Goal: Information Seeking & Learning: Learn about a topic

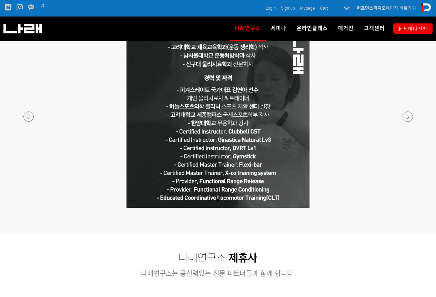
scroll to position [620, 0]
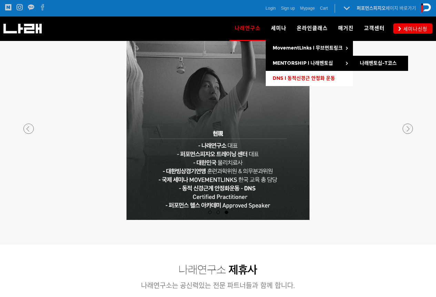
click at [291, 75] on link "DNS l 동적신경근 안정화 운동" at bounding box center [309, 78] width 87 height 15
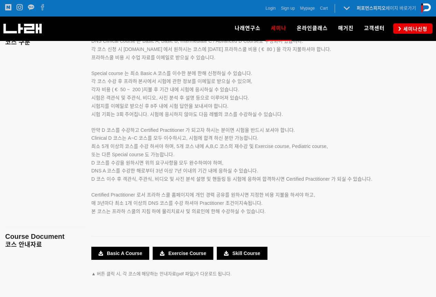
scroll to position [1103, 0]
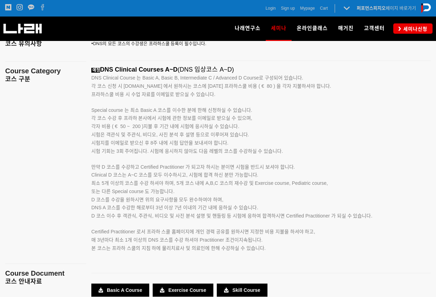
click at [269, 259] on p at bounding box center [252, 257] width 322 height 8
click at [98, 169] on span "만약 D 코스를 수강하고 Certified Practitioner 가 되고자 하시는 분이면 시험을 반드시 보셔야 합니다." at bounding box center [193, 167] width 204 height 6
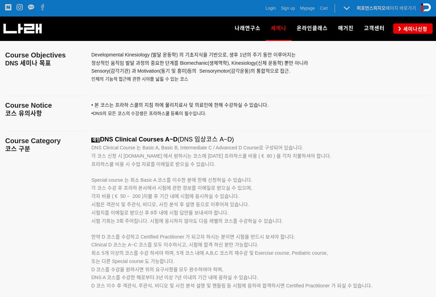
scroll to position [965, 0]
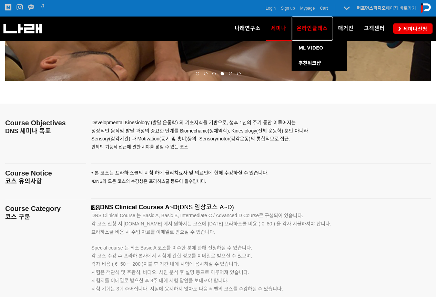
click at [298, 36] on link "온라인클래스" at bounding box center [312, 29] width 41 height 24
click at [305, 34] on link "온라인클래스" at bounding box center [312, 29] width 41 height 24
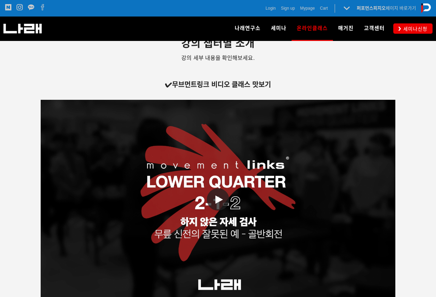
scroll to position [1103, 0]
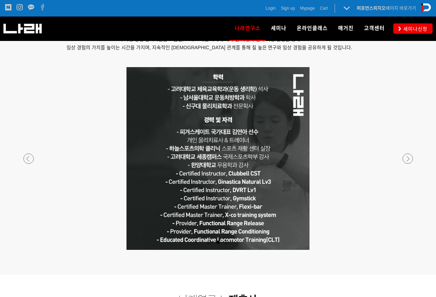
scroll to position [586, 0]
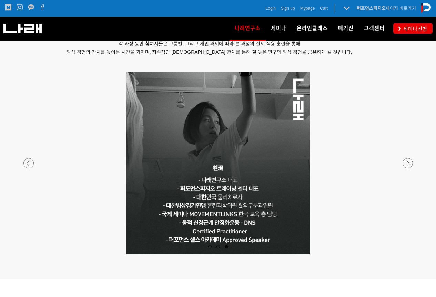
click at [404, 255] on div at bounding box center [218, 255] width 407 height 0
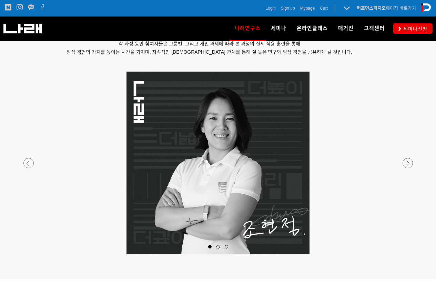
click at [404, 255] on div at bounding box center [218, 255] width 407 height 0
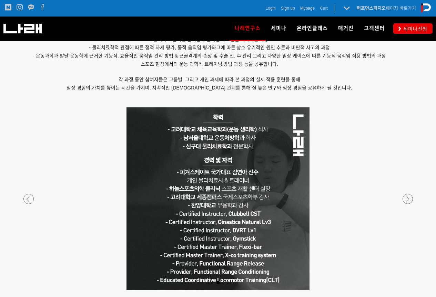
scroll to position [517, 0]
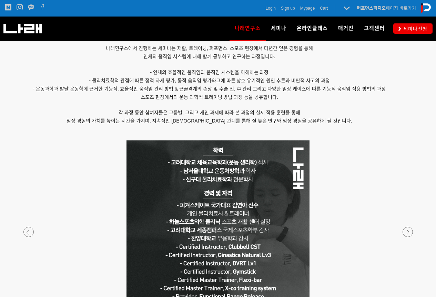
click at [274, 17] on div "Login Sign up Mypage Cart 0 퍼포먼스피지오 페이지 바로가기 나래연구소 페이지로 전환하기" at bounding box center [323, 8] width 213 height 17
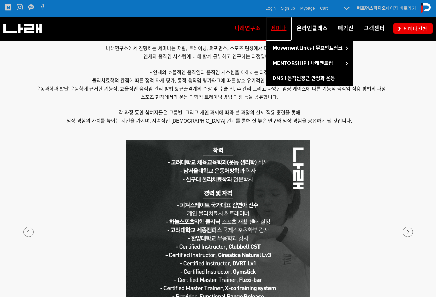
click at [278, 23] on link "세미나" at bounding box center [279, 29] width 26 height 24
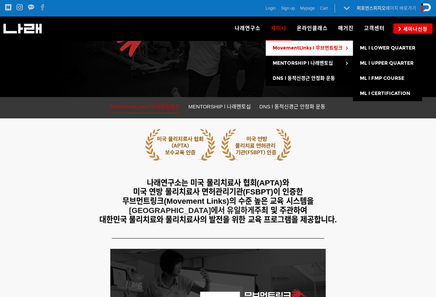
scroll to position [138, 0]
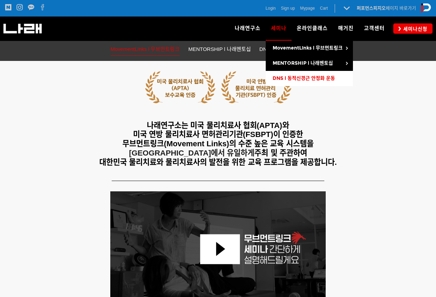
click at [294, 81] on link "DNS l 동적신경근 안정화 운동" at bounding box center [309, 78] width 87 height 15
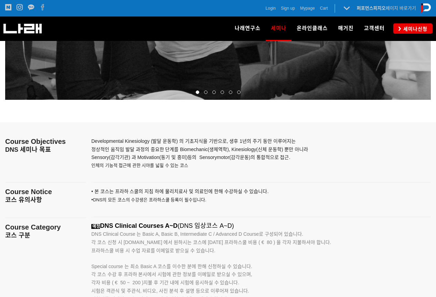
scroll to position [1034, 0]
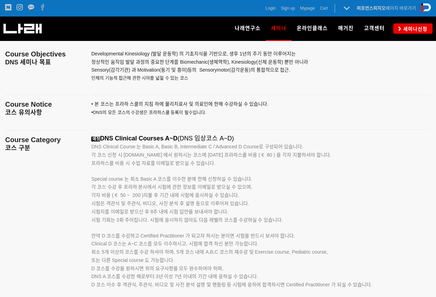
click at [137, 157] on span "각 코스 신청 시 [DOMAIN_NAME] 에서 원하시는 코스에 [DATE] 프라하스쿨 비용 ( € 80 ) 을 각자 지불하셔야 합니다." at bounding box center [211, 155] width 240 height 6
click at [138, 157] on span "각 코스 신청 시 [DOMAIN_NAME] 에서 원하시는 코스에 [DATE] 프라하스쿨 비용 ( € 80 ) 을 각자 지불하셔야 합니다." at bounding box center [211, 155] width 240 height 6
click at [139, 157] on span "각 코스 신청 시 [DOMAIN_NAME] 에서 원하시는 코스에 [DATE] 프라하스쿨 비용 ( € 80 ) 을 각자 지불하셔야 합니다." at bounding box center [211, 155] width 240 height 6
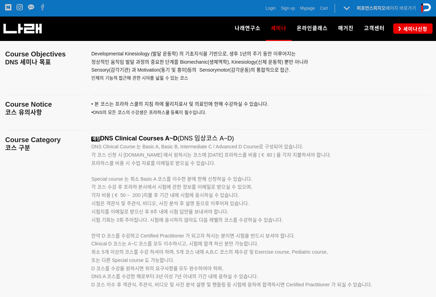
click at [171, 168] on p "Special course 는 최소 Basic A 코스를 이수한 분에 한해 신청하실 수 있습니다." at bounding box center [252, 176] width 322 height 16
drag, startPoint x: 171, startPoint y: 165, endPoint x: 184, endPoint y: 160, distance: 14.7
click at [184, 160] on p "각 코스 신청 시 [DOMAIN_NAME] 에서 원하시는 코스에 [DATE] 프라하스쿨 비용 ( € 80 ) 을 각자 지불하셔야 합니다. 프라…" at bounding box center [252, 159] width 322 height 17
click at [189, 163] on span "프라하스쿨 비용 시 수업 자료를 이메일로 받으실 수 있습니다." at bounding box center [153, 164] width 124 height 6
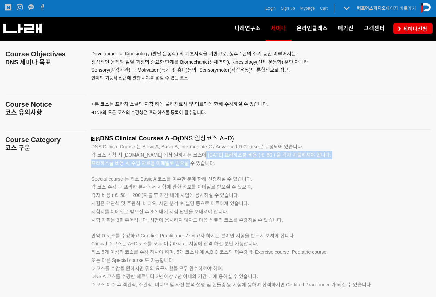
drag, startPoint x: 190, startPoint y: 164, endPoint x: 198, endPoint y: 157, distance: 10.8
click at [198, 157] on span "각 코스 신청 시 [DOMAIN_NAME] 에서 원하시는 코스에 [DATE] 프라하스쿨 비용 ( € 80 ) 을 각자 지불하셔야 합니다. 프라…" at bounding box center [211, 159] width 240 height 13
click at [197, 158] on p "각 코스 신청 시 [DOMAIN_NAME] 에서 원하시는 코스에 [DATE] 프라하스쿨 비용 ( € 80 ) 을 각자 지불하셔야 합니다. 프라…" at bounding box center [252, 159] width 322 height 17
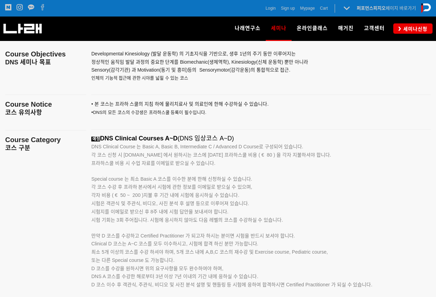
scroll to position [1068, 0]
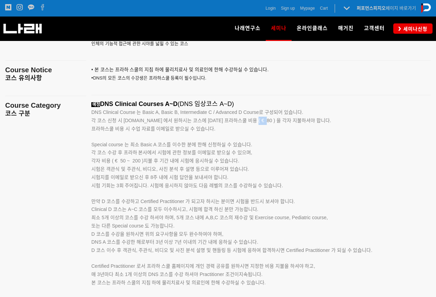
drag, startPoint x: 266, startPoint y: 122, endPoint x: 254, endPoint y: 122, distance: 11.4
click at [254, 122] on span "각 코스 신청 시 [DOMAIN_NAME] 에서 원하시는 코스에 [DATE] 프라하스쿨 비용 ( € 80 ) 을 각자 지불하셔야 합니다." at bounding box center [211, 121] width 240 height 6
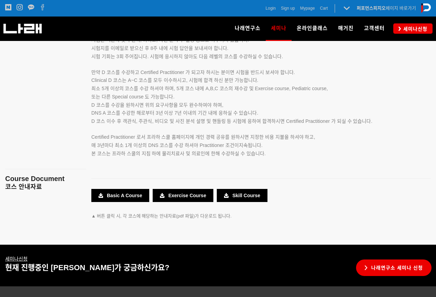
scroll to position [1241, 0]
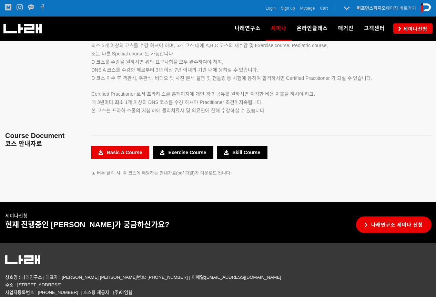
click at [109, 153] on link "Basic A Course" at bounding box center [120, 152] width 58 height 13
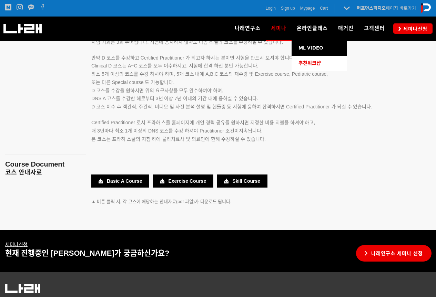
scroll to position [1172, 0]
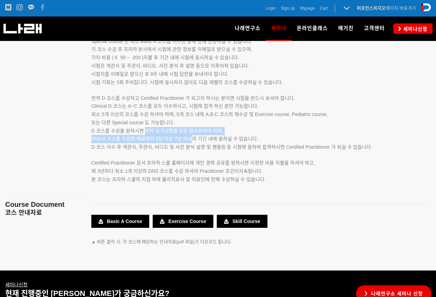
drag, startPoint x: 146, startPoint y: 134, endPoint x: 190, endPoint y: 142, distance: 45.2
click at [190, 142] on p "Clinical D 코스는 A~C 코스를 모두 이수하시고, 시험에 합격 하신 분만 가능합니다. 최소 5개 이상의 코스를 수강 하셔야 하며, 5…" at bounding box center [252, 126] width 322 height 49
click at [190, 142] on span "DNS A 코스를 수강한 해로부터 3년 이상 7년 이내의 기간 내에 응하실 수 있습니다." at bounding box center [174, 139] width 167 height 6
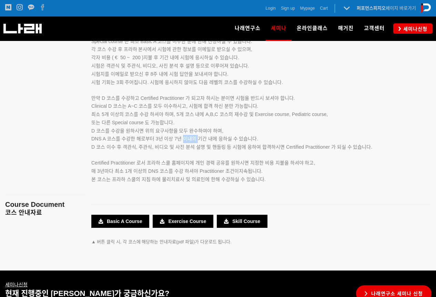
click at [190, 142] on span "DNS A 코스를 수강한 해로부터 3년 이상 7년 이내의 기간 내에 응하실 수 있습니다." at bounding box center [174, 139] width 167 height 6
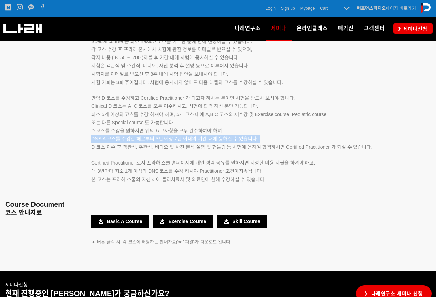
click at [190, 142] on span "DNS A 코스를 수강한 해로부터 3년 이상 7년 이내의 기간 내에 응하실 수 있습니다." at bounding box center [174, 139] width 167 height 6
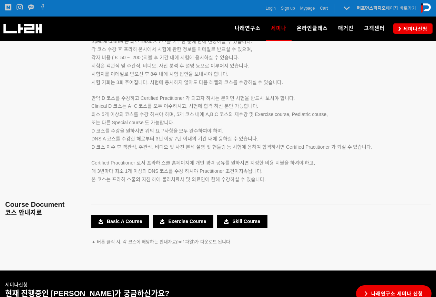
click at [186, 135] on p "Clinical D 코스는 A~C 코스를 모두 이수하시고, 시험에 합격 하신 분만 가능합니다. 최소 5개 이상의 코스를 수강 하셔야 하며, 5…" at bounding box center [252, 126] width 322 height 49
click at [187, 132] on span "D 코스를 수강을 원하시면 위의 요구사항을 모두 완수하여야 하며," at bounding box center [157, 131] width 132 height 6
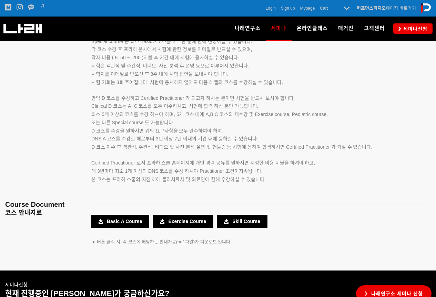
click at [192, 117] on span "최소 5개 이상의 코스를 수강 하셔야 하며, 5개 코스 내에 A,B,C 코스의 재수강 및 Exercise course, Pediatric co…" at bounding box center [209, 115] width 236 height 6
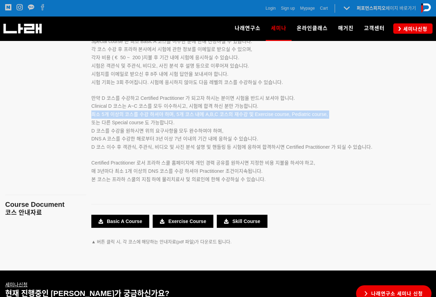
click at [192, 117] on span "최소 5개 이상의 코스를 수강 하셔야 하며, 5개 코스 내에 A,B,C 코스의 재수강 및 Exercise course, Pediatric co…" at bounding box center [209, 115] width 236 height 6
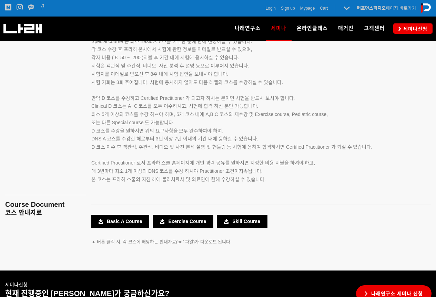
click at [193, 106] on span "Clinical D 코스는 A~C 코스를 모두 이수하시고, 시험에 합격 하신 분만 가능합니다." at bounding box center [174, 106] width 167 height 6
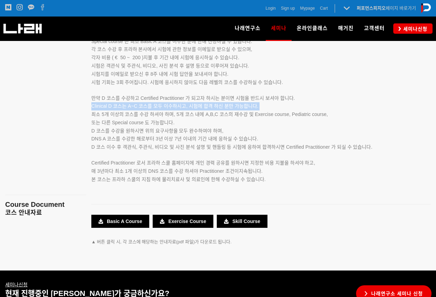
click at [193, 106] on span "Clinical D 코스는 A~C 코스를 모두 이수하시고, 시험에 합격 하신 분만 가능합니다." at bounding box center [174, 106] width 167 height 6
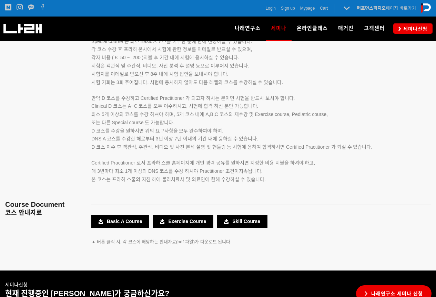
click at [194, 99] on span "만약 D 코스를 수강하고 Certified Practitioner 가 되고자 하시는 분이면 시험을 반드시 보셔야 합니다." at bounding box center [193, 98] width 204 height 6
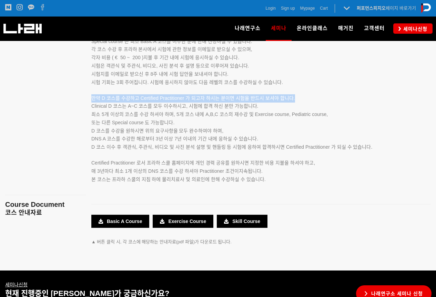
click at [194, 99] on span "만약 D 코스를 수강하고 Certified Practitioner 가 되고자 하시는 분이면 시험을 반드시 보셔야 합니다." at bounding box center [193, 98] width 204 height 6
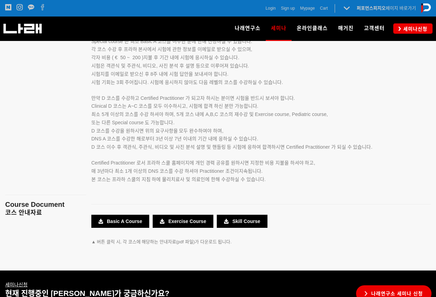
click at [193, 103] on p "Clinical D 코스는 A~C 코스를 모두 이수하시고, 시험에 합격 하신 분만 가능합니다. 최소 5개 이상의 코스를 수강 하셔야 하며, 5…" at bounding box center [252, 126] width 322 height 49
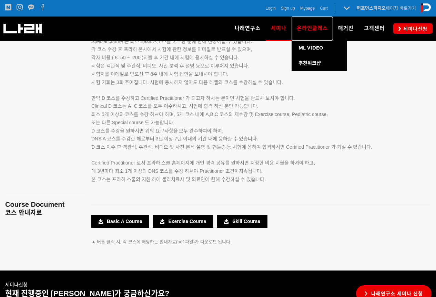
click at [318, 22] on link "온라인클래스" at bounding box center [312, 29] width 41 height 24
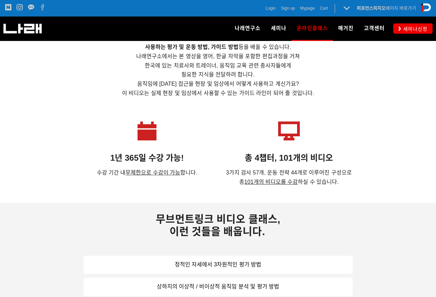
scroll to position [359, 0]
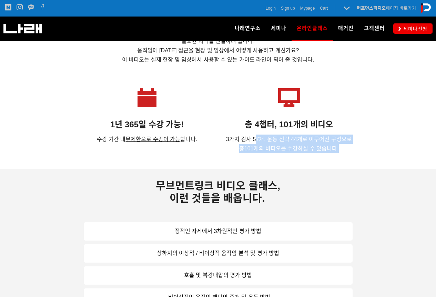
drag, startPoint x: 258, startPoint y: 137, endPoint x: 353, endPoint y: 162, distance: 98.7
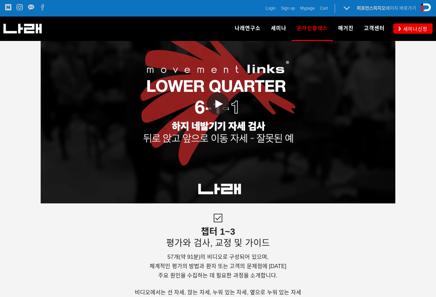
scroll to position [1427, 0]
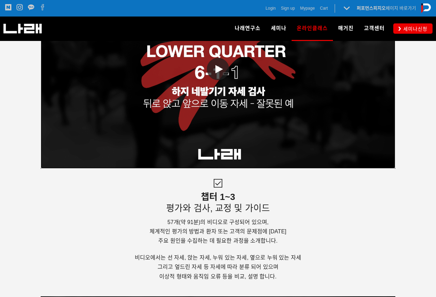
click at [257, 116] on link "동영상 재생" at bounding box center [218, 69] width 355 height 200
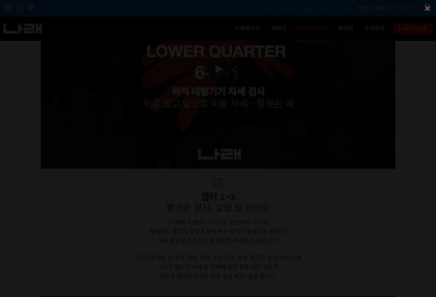
click at [0, 164] on div at bounding box center [218, 148] width 436 height 297
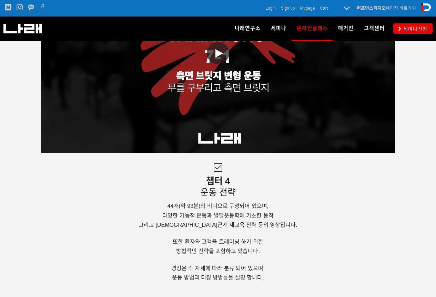
scroll to position [1772, 0]
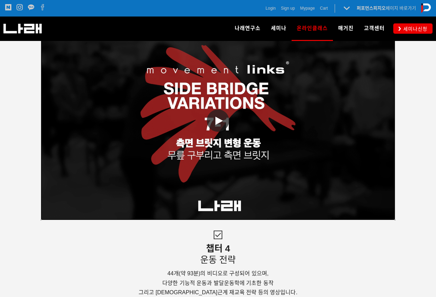
click at [266, 158] on link "동영상 재생" at bounding box center [218, 121] width 355 height 200
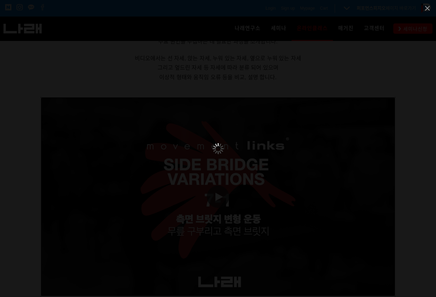
scroll to position [1565, 0]
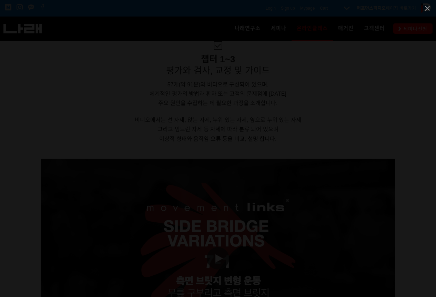
click at [434, 104] on div at bounding box center [218, 148] width 436 height 297
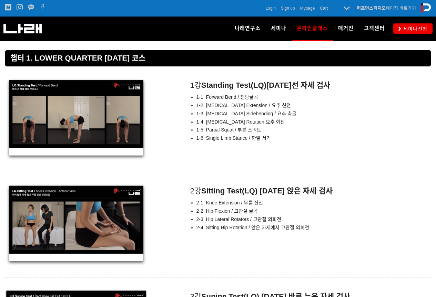
scroll to position [2634, 0]
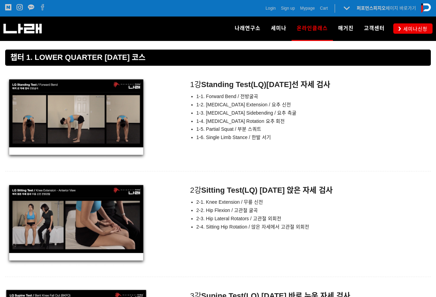
click at [260, 230] on div "2강 Sitting Test(LQ) 하지 앉은 자세 검사 2-1. Knee Extension / 무릎 신전 2-2. Hip Flexion / …" at bounding box center [218, 224] width 426 height 83
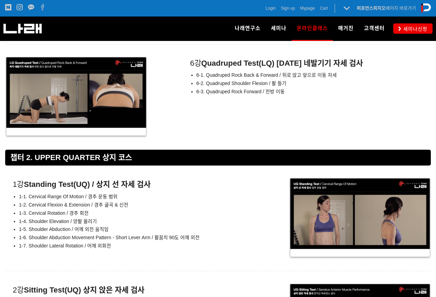
scroll to position [3288, 0]
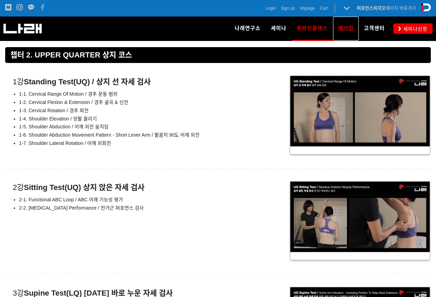
click at [339, 31] on span "매거진" at bounding box center [346, 28] width 16 height 6
click at [393, 29] on link "세미나신청" at bounding box center [412, 28] width 39 height 10
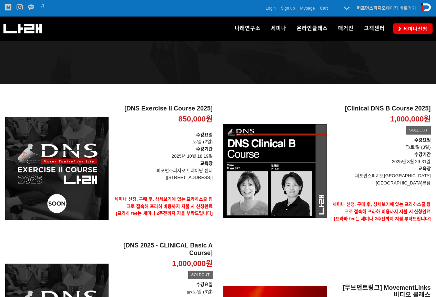
scroll to position [48, 0]
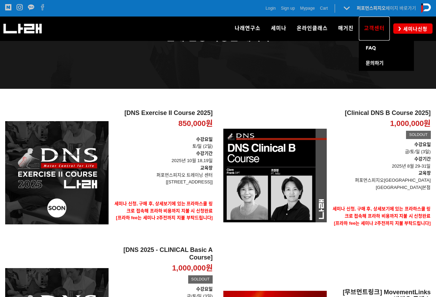
click at [366, 30] on span "고객센터" at bounding box center [374, 28] width 21 height 6
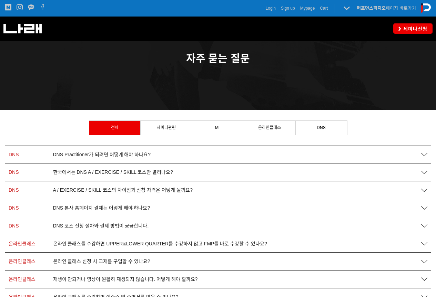
scroll to position [69, 0]
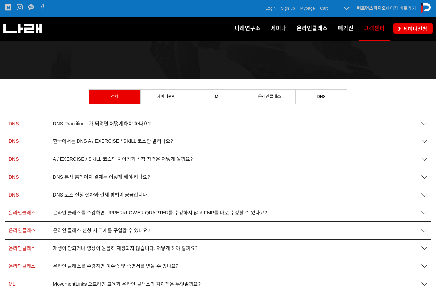
click at [157, 139] on span "한국에서는 DNS A / EXERCISE / SKILL 코스만 열리나요?" at bounding box center [113, 142] width 120 height 6
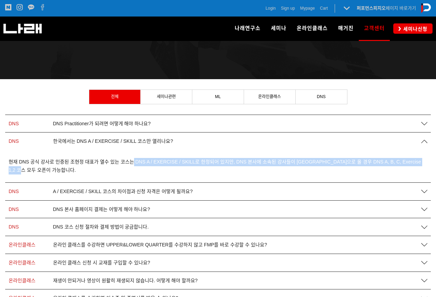
drag, startPoint x: 133, startPoint y: 164, endPoint x: 378, endPoint y: 170, distance: 244.8
click at [378, 170] on p "현재 DNS 공식 강사로 인증된 조현정 대표가 열수 있는 코스는 DNS A / EXERCISE / SKILL로 한정되어 있지만, DNS 본사에…" at bounding box center [218, 166] width 419 height 17
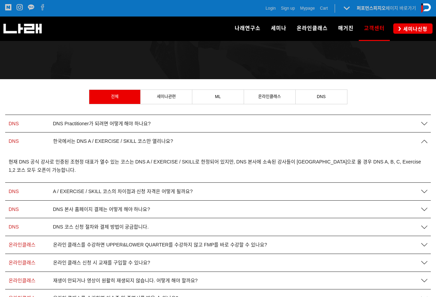
click at [290, 151] on div "현재 DNS 공식 강사로 인증된 조현정 대표가 열수 있는 코스는 DNS A / EXERCISE / SKILL로 한정되어 있지만, DNS 본사에…" at bounding box center [218, 167] width 426 height 32
click at [287, 139] on div "한국에서는 DNS A / EXERCISE / SKILL 코스만 열리나요?" at bounding box center [234, 142] width 368 height 6
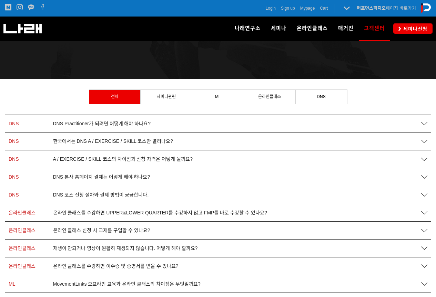
click at [275, 155] on div "DNS A / EXERCISE / SKILL 코스의 차이점과 신청 자격은 어떻게 될까요?" at bounding box center [218, 160] width 426 height 18
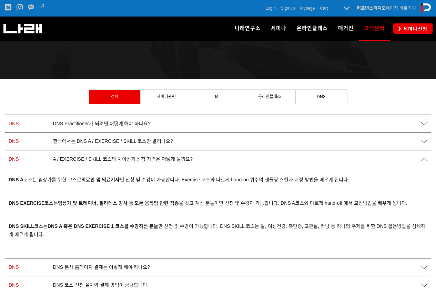
click at [230, 154] on div "DNS A / EXERCISE / SKILL 코스의 차이점과 신청 자격은 어떻게 될까요?" at bounding box center [218, 160] width 426 height 18
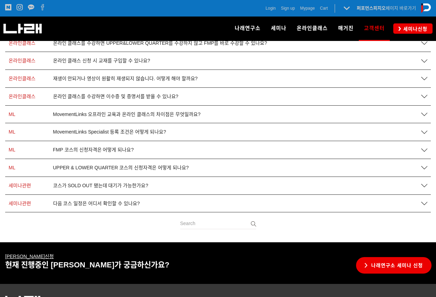
scroll to position [241, 0]
